Goal: Navigation & Orientation: Find specific page/section

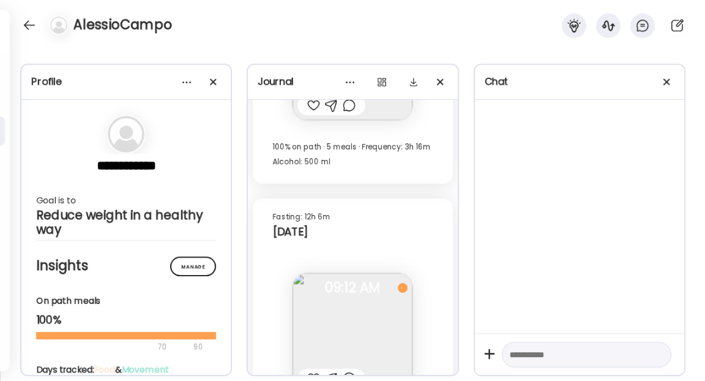
scroll to position [963, 0]
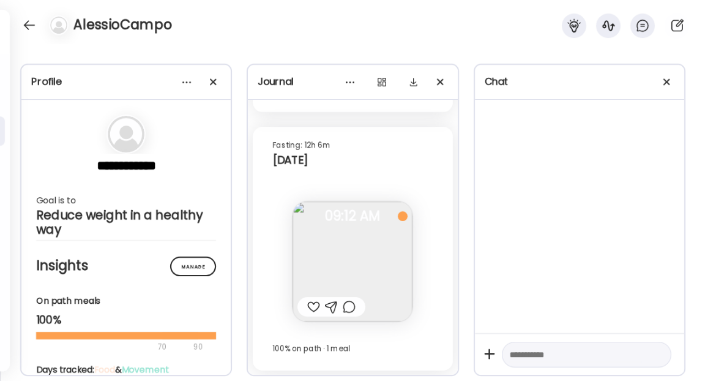
click at [356, 280] on img at bounding box center [353, 261] width 120 height 120
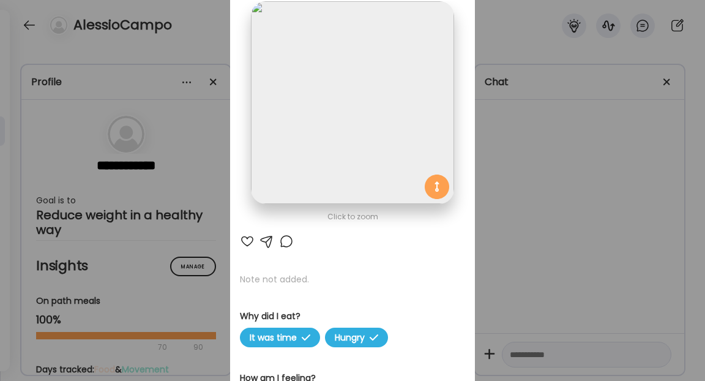
scroll to position [0, 0]
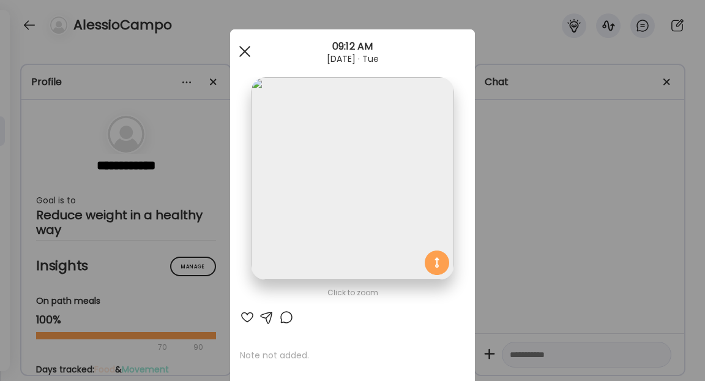
click at [244, 52] on span at bounding box center [244, 51] width 11 height 11
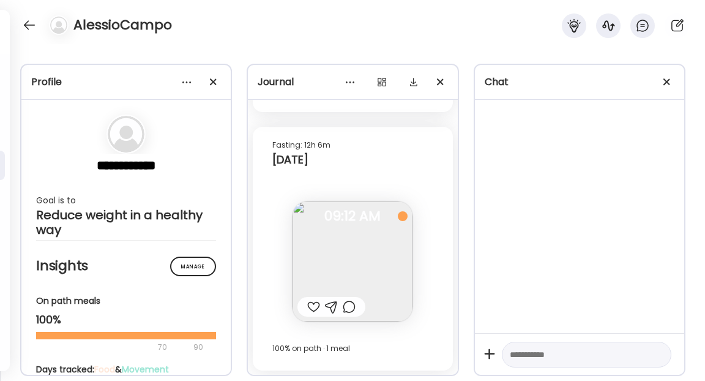
scroll to position [84, 0]
click at [215, 84] on span at bounding box center [213, 81] width 7 height 7
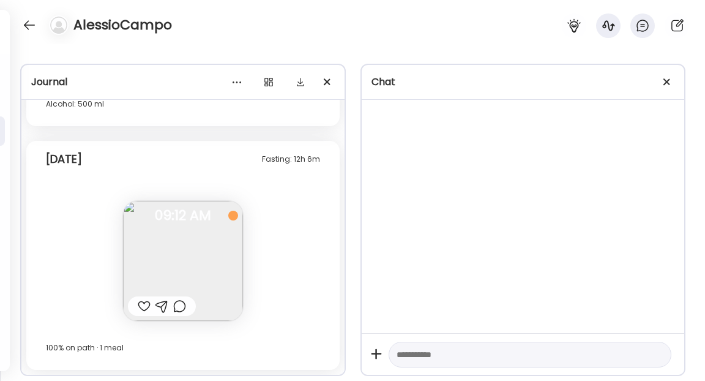
scroll to position [545, 0]
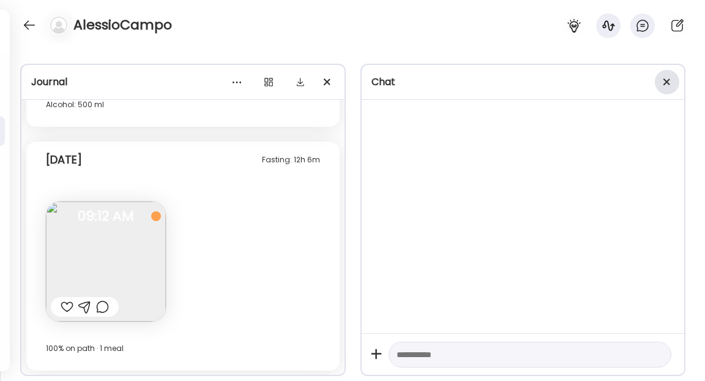
click at [660, 83] on div at bounding box center [667, 82] width 24 height 24
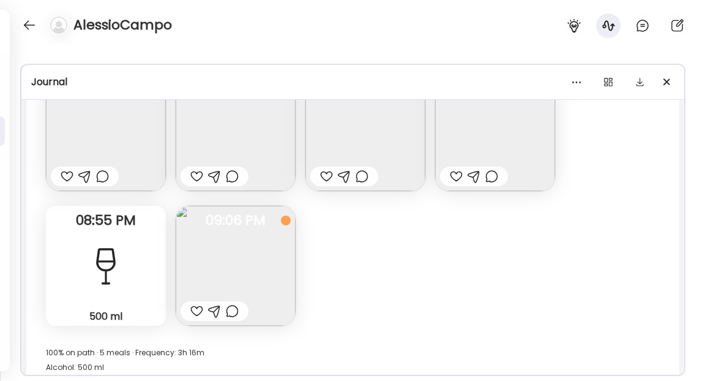
scroll to position [148, 0]
click at [118, 142] on img at bounding box center [106, 130] width 120 height 120
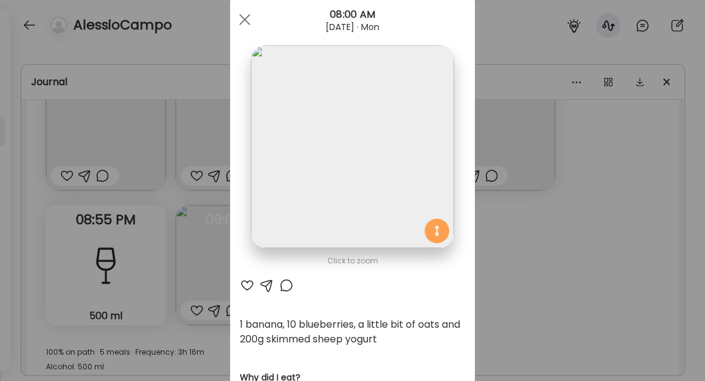
scroll to position [32, 0]
click at [245, 18] on span at bounding box center [244, 18] width 11 height 11
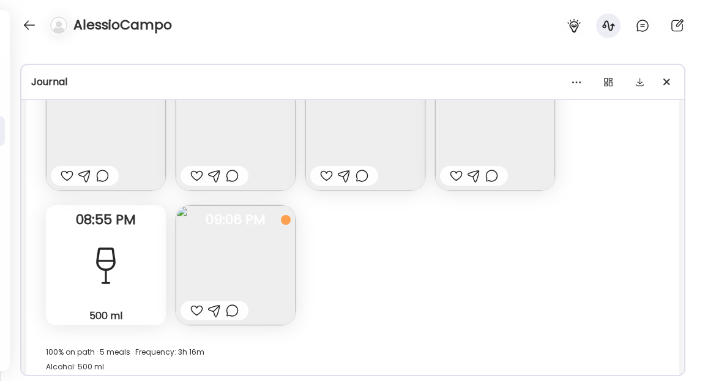
click at [226, 140] on img at bounding box center [236, 130] width 120 height 120
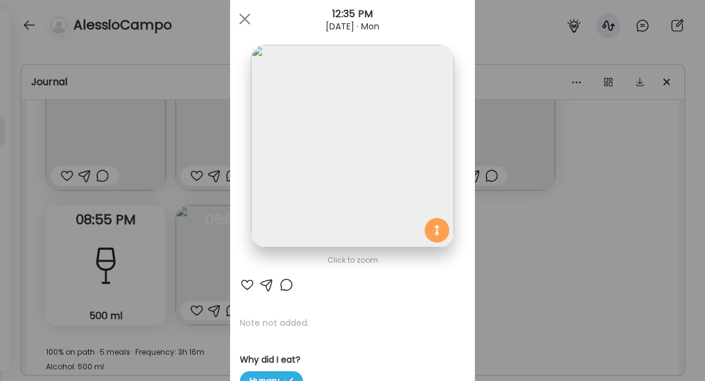
click at [523, 244] on div "Ate Coach Dashboard Wahoo! It’s official Take a moment to set up your Coach Pro…" at bounding box center [352, 190] width 705 height 381
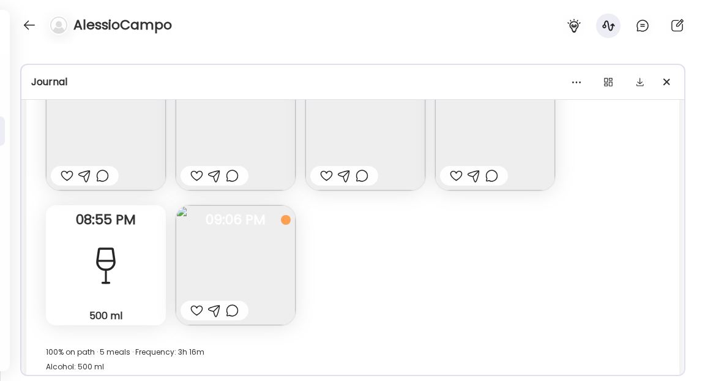
click at [337, 121] on img at bounding box center [365, 130] width 120 height 120
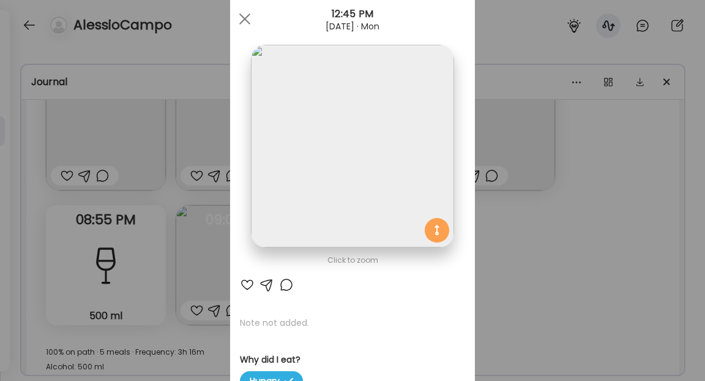
click at [558, 243] on div "Ate Coach Dashboard Wahoo! It’s official Take a moment to set up your Coach Pro…" at bounding box center [352, 190] width 705 height 381
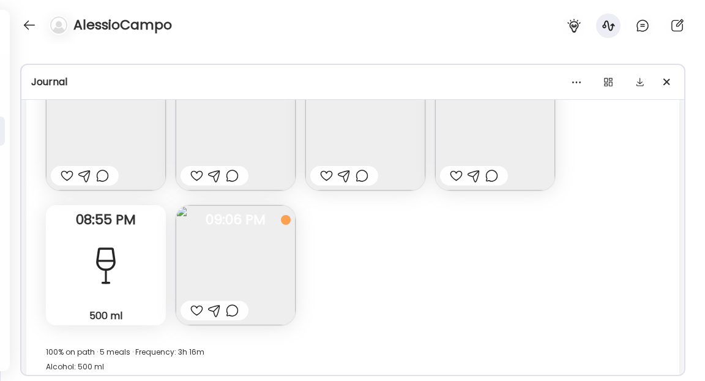
click at [521, 139] on img at bounding box center [495, 130] width 120 height 120
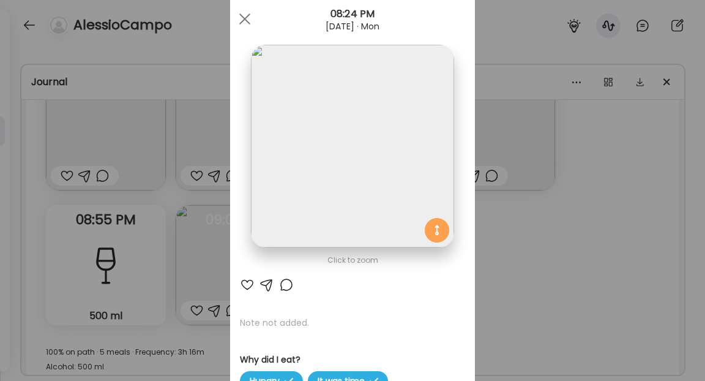
click at [589, 189] on div "Ate Coach Dashboard Wahoo! It’s official Take a moment to set up your Coach Pro…" at bounding box center [352, 190] width 705 height 381
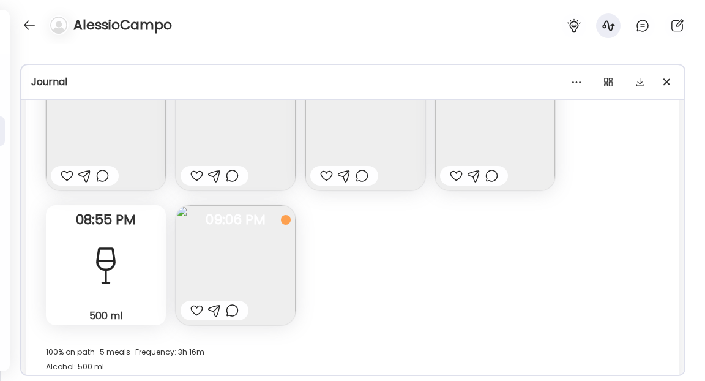
click at [124, 269] on div at bounding box center [106, 265] width 44 height 44
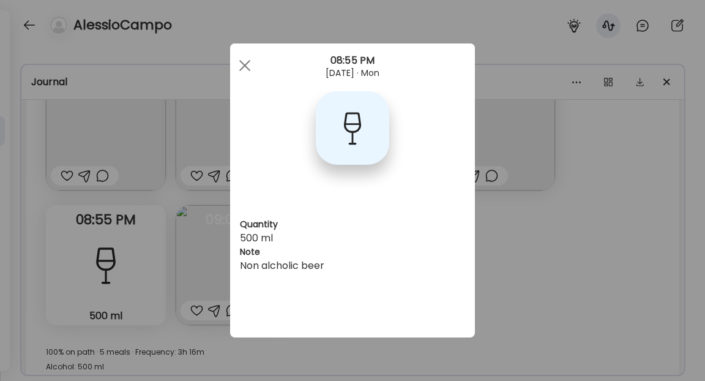
scroll to position [0, 0]
click at [526, 281] on div "Ate Coach Dashboard Wahoo! It’s official Take a moment to set up your Coach Pro…" at bounding box center [352, 190] width 705 height 381
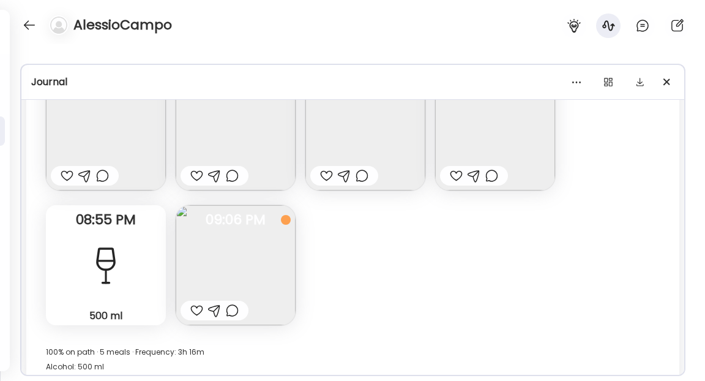
click at [247, 279] on img at bounding box center [236, 265] width 120 height 120
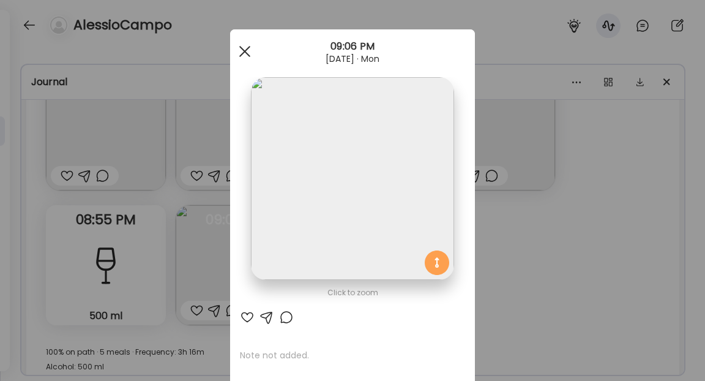
click at [246, 50] on span at bounding box center [244, 51] width 11 height 11
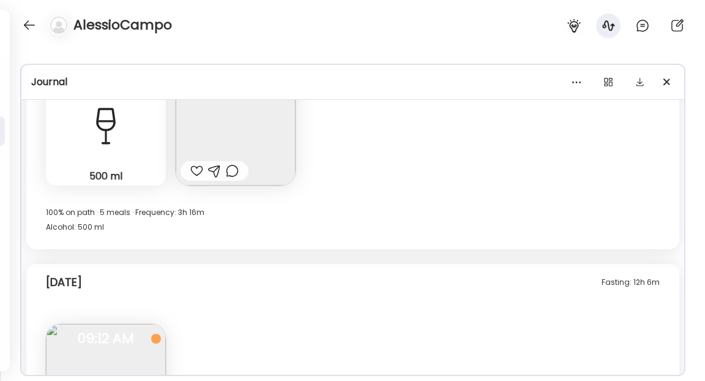
scroll to position [226, 0]
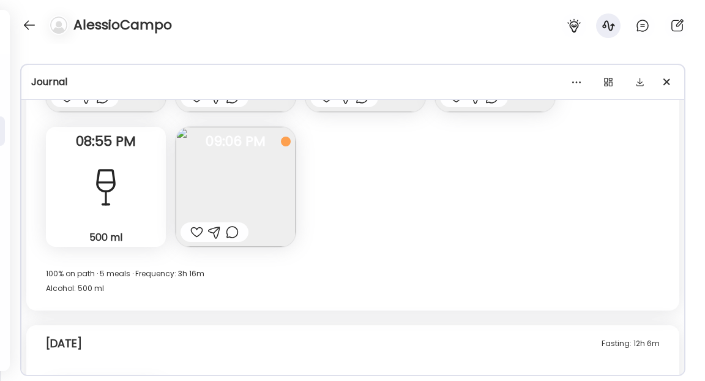
click at [253, 183] on img at bounding box center [236, 187] width 120 height 120
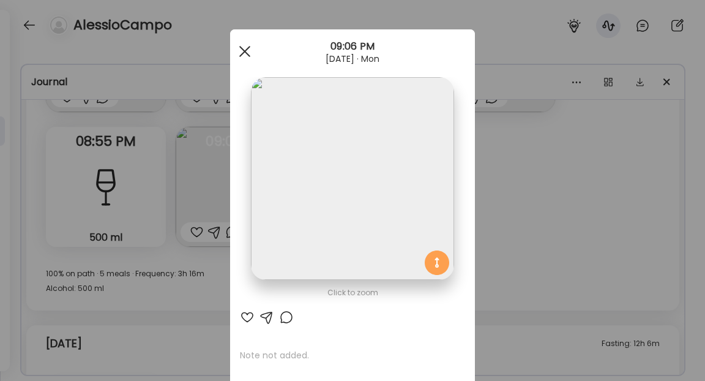
click at [248, 51] on div at bounding box center [245, 51] width 24 height 24
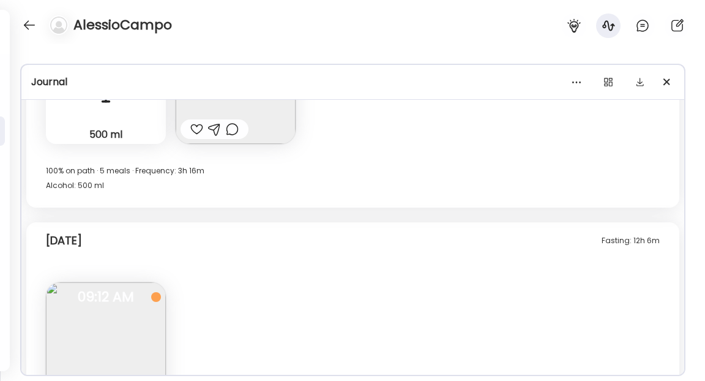
scroll to position [410, 0]
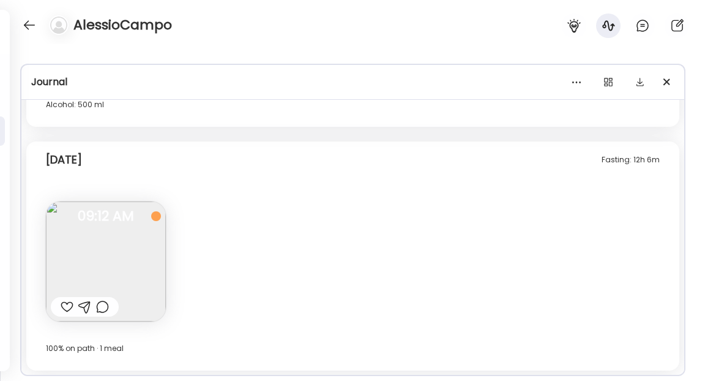
click at [122, 266] on img at bounding box center [106, 261] width 120 height 120
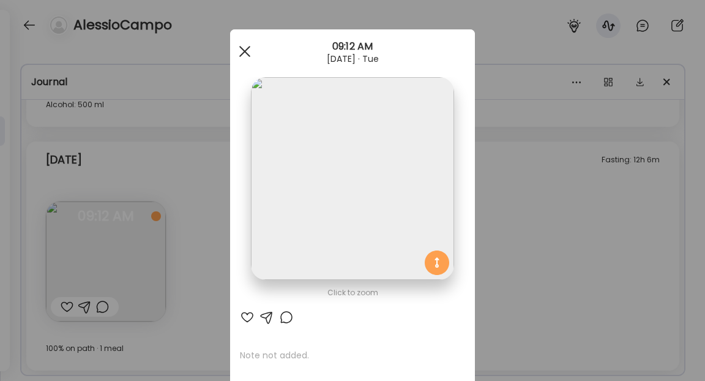
click at [241, 50] on div at bounding box center [245, 51] width 24 height 24
